Goal: Find contact information: Obtain details needed to contact an individual or organization

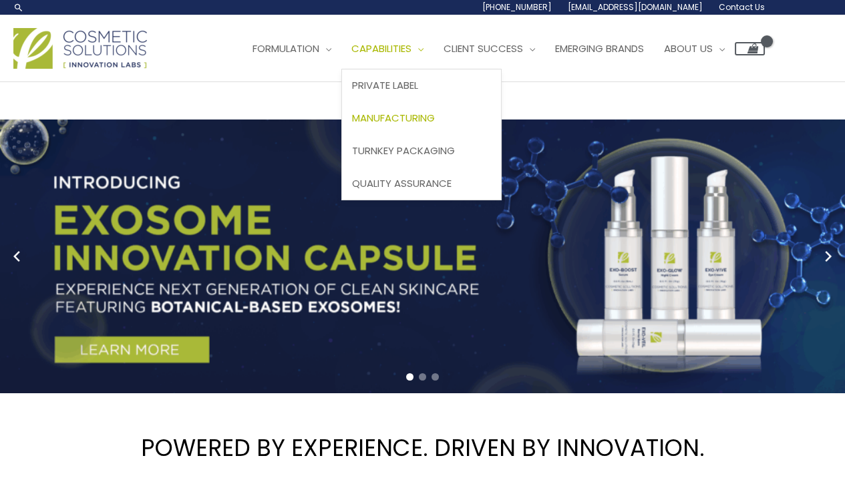
click at [352, 125] on span "Manufacturing" at bounding box center [393, 118] width 83 height 14
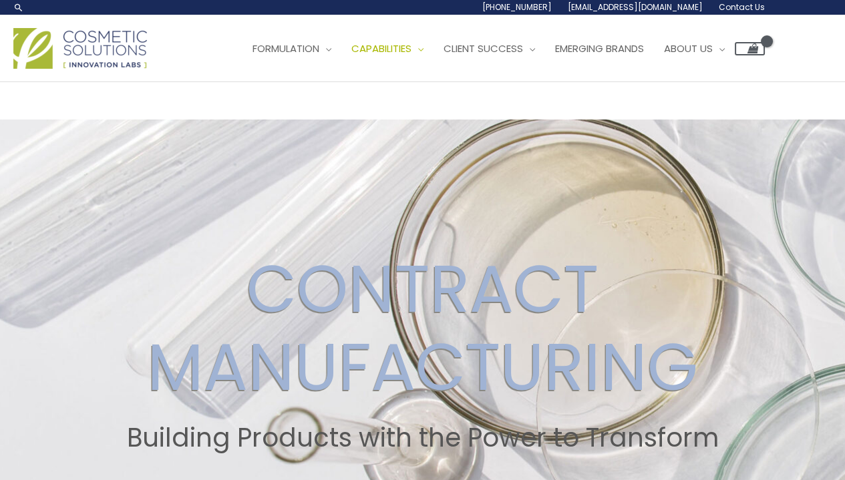
click at [0, 0] on span "Contact Us" at bounding box center [0, 0] width 0 height 0
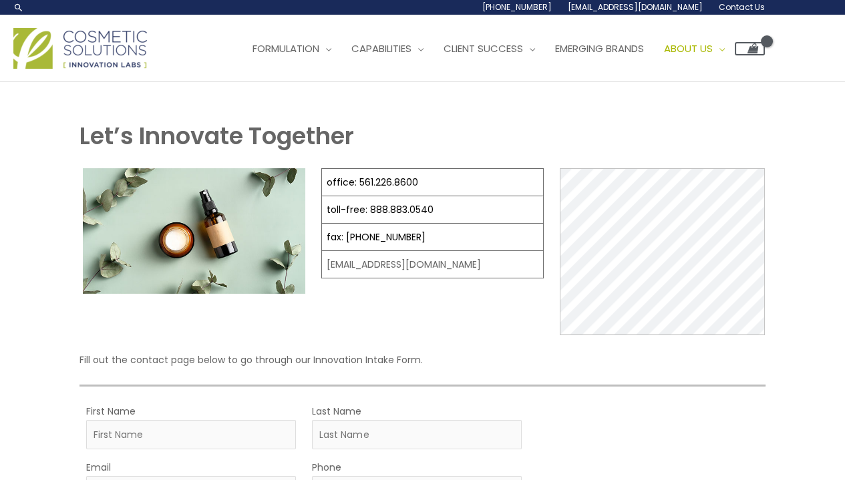
click at [0, 0] on span "Contact Us" at bounding box center [0, 0] width 0 height 0
